Goal: Task Accomplishment & Management: Manage account settings

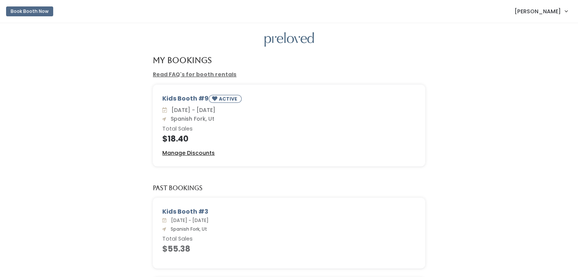
click at [182, 155] on u "Manage Discounts" at bounding box center [188, 153] width 52 height 8
